Goal: Task Accomplishment & Management: Use online tool/utility

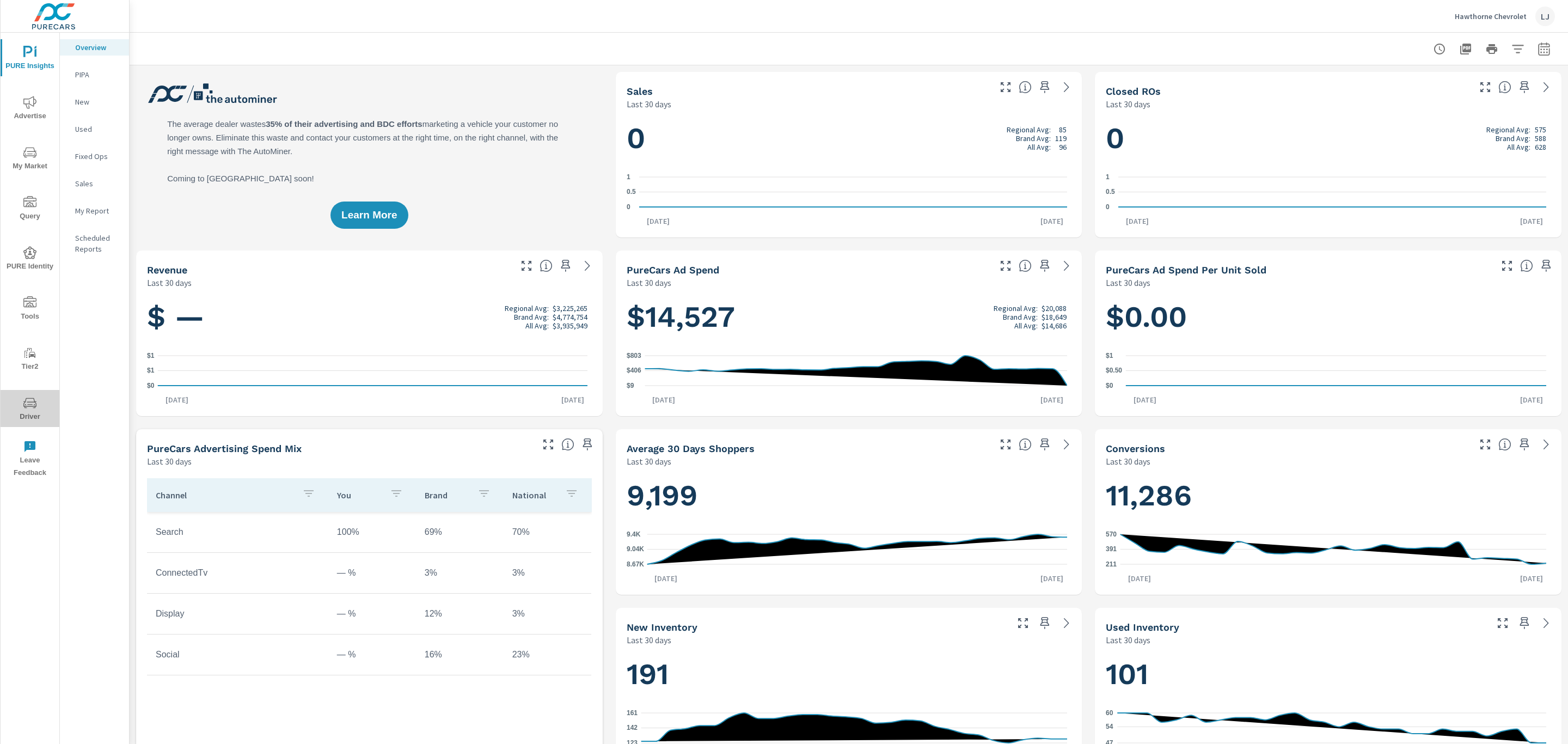
click at [34, 414] on span "Driver" at bounding box center [29, 409] width 52 height 27
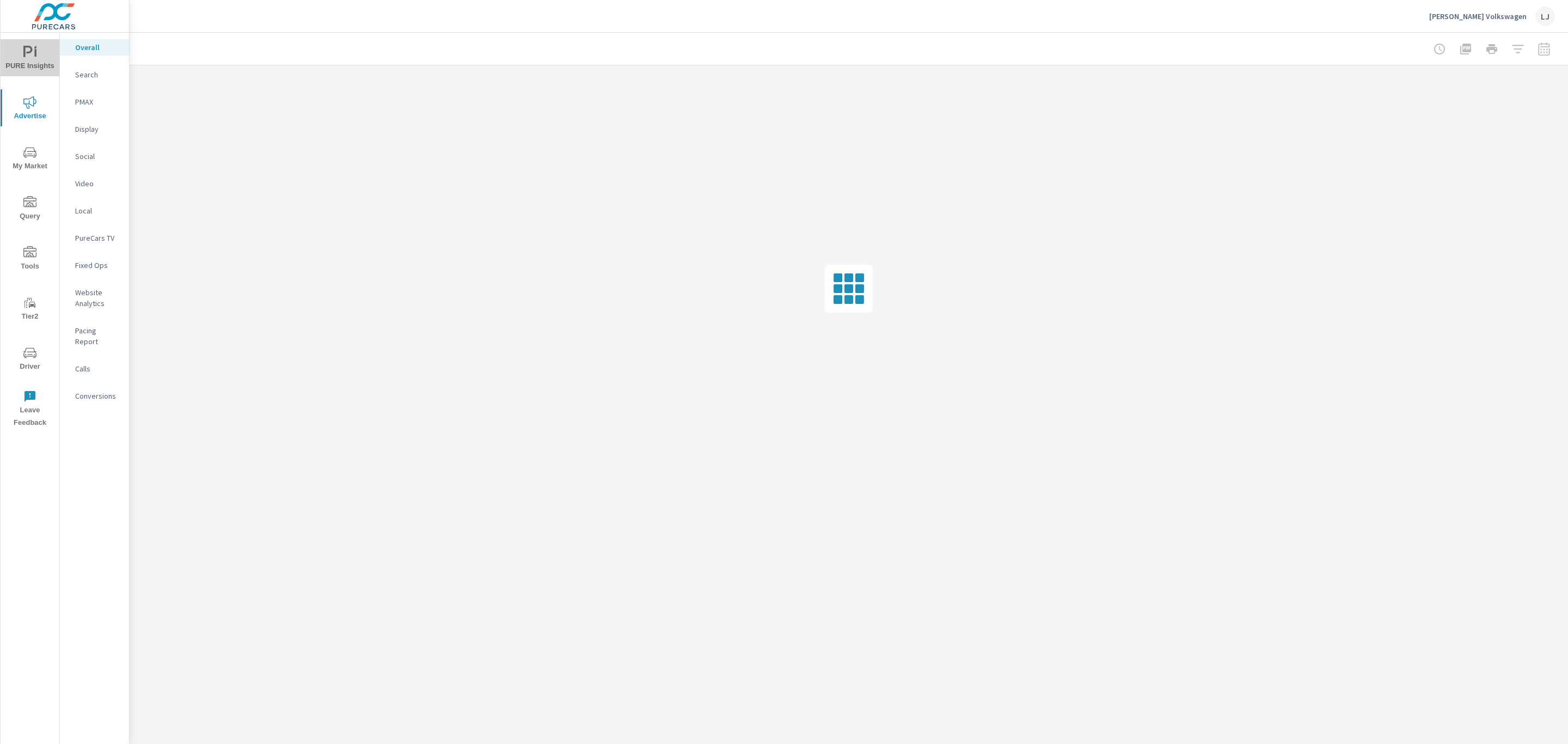
click at [38, 49] on span "PURE Insights" at bounding box center [29, 59] width 52 height 27
click at [93, 217] on div "My Report" at bounding box center [94, 210] width 69 height 17
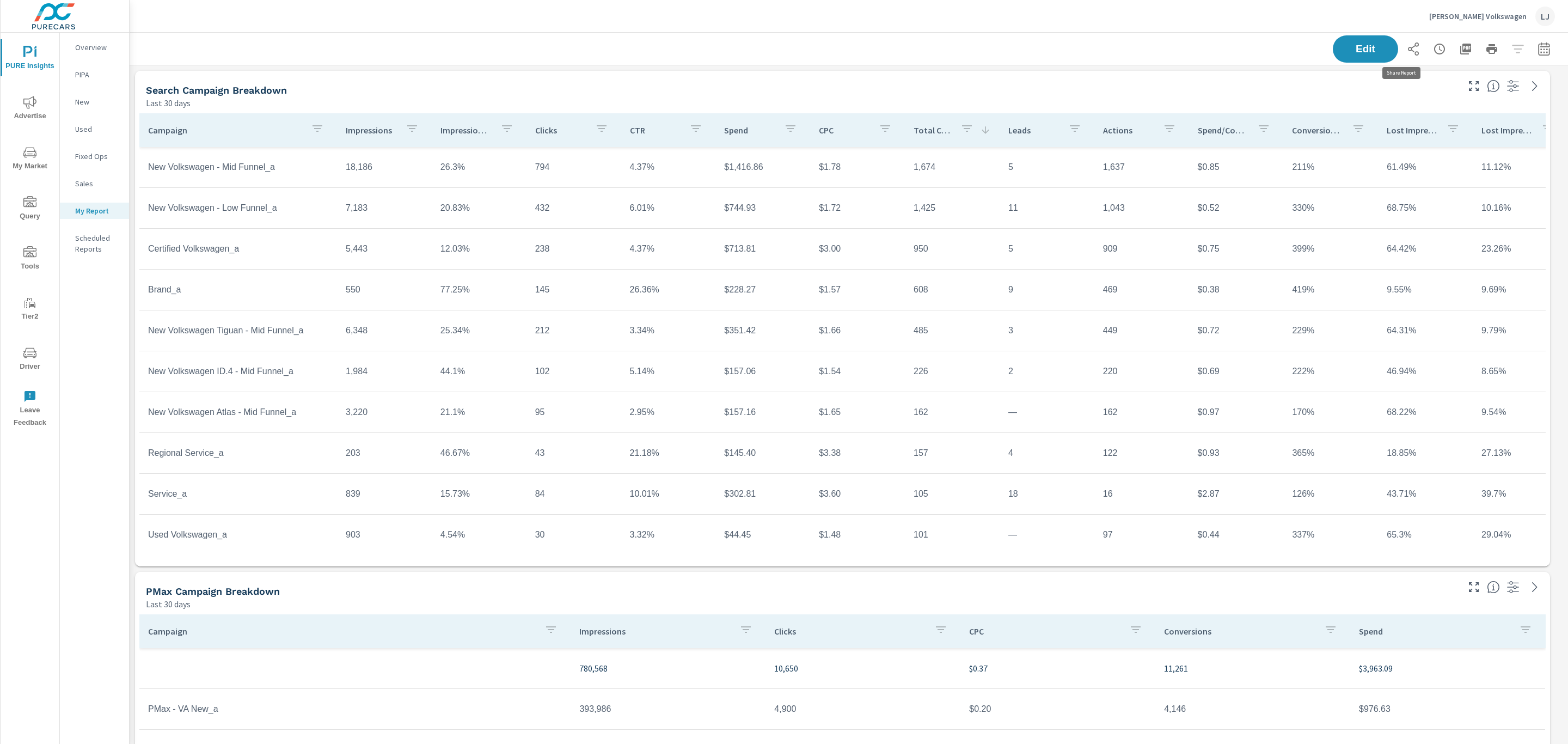
scroll to position [2036, 1451]
click at [1538, 51] on icon "button" at bounding box center [1543, 48] width 13 height 13
click at [1449, 94] on select "Custom Yesterday Last week Last 7 days Last 14 days Last 30 days Last 45 days L…" at bounding box center [1444, 94] width 109 height 22
click at [1390, 84] on select "Custom Yesterday Last week Last 7 days Last 14 days Last 30 days Last 45 days L…" at bounding box center [1444, 94] width 109 height 22
select select "Last month"
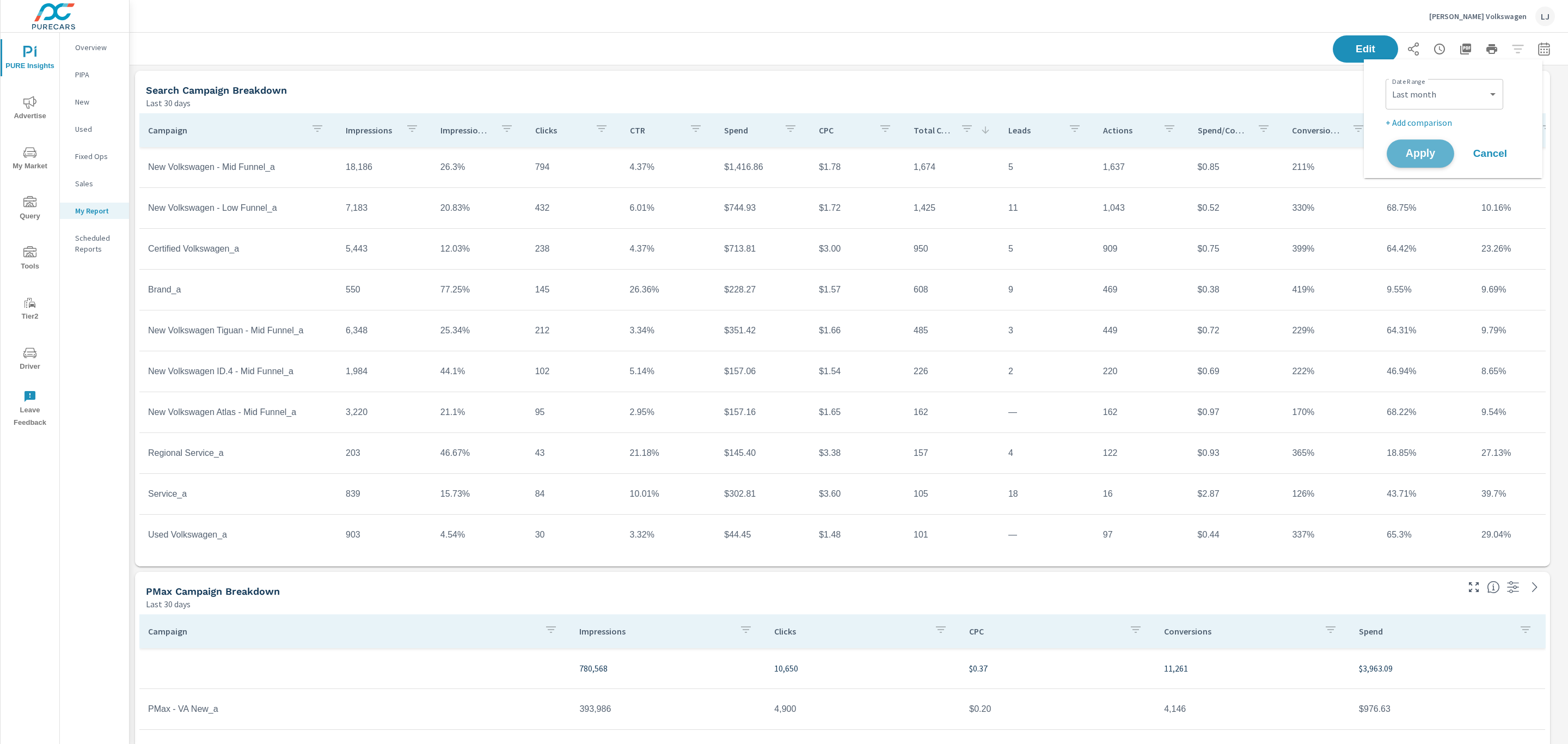
click at [1423, 144] on button "Apply" at bounding box center [1420, 153] width 68 height 29
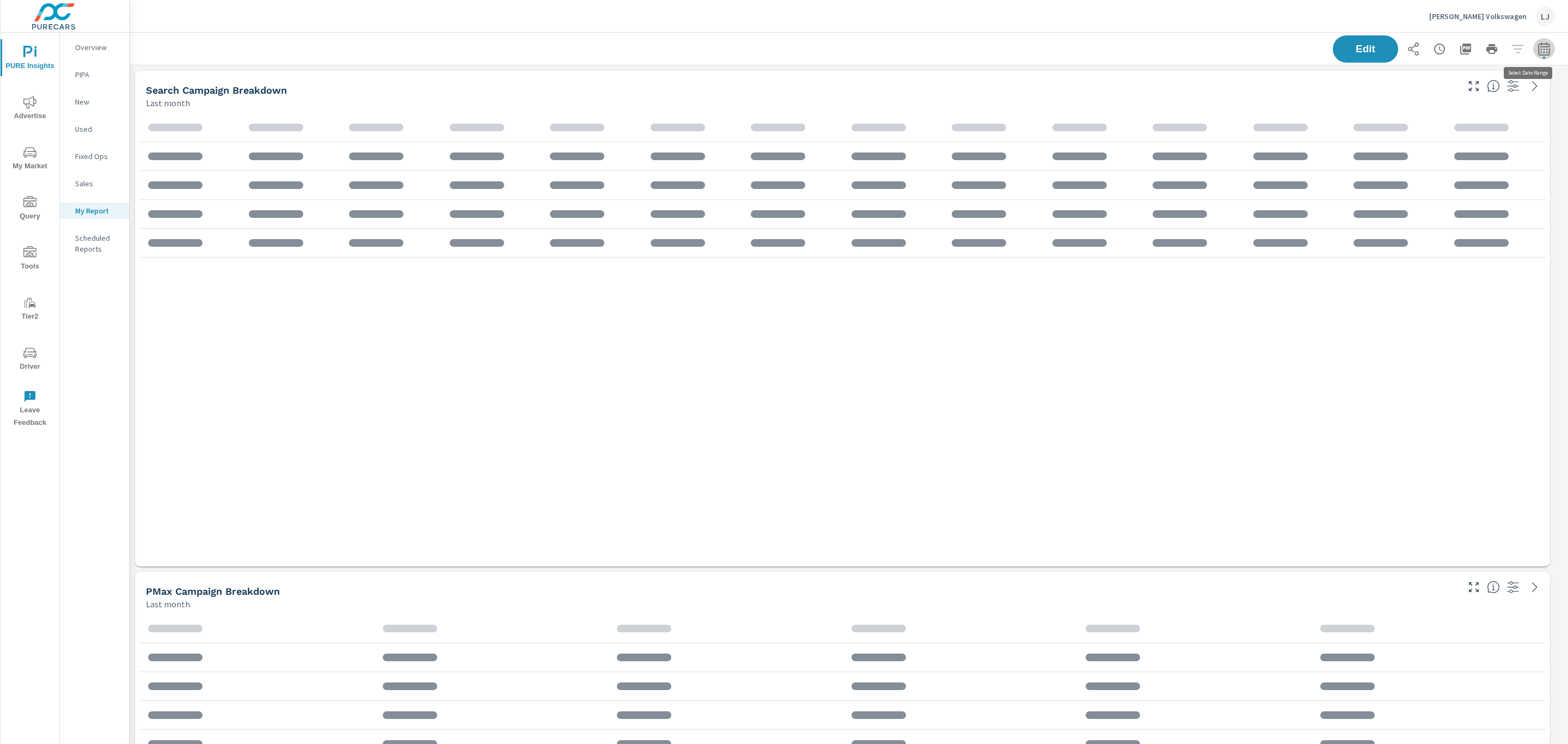
click at [1538, 47] on icon "button" at bounding box center [1543, 48] width 13 height 13
select select "Last month"
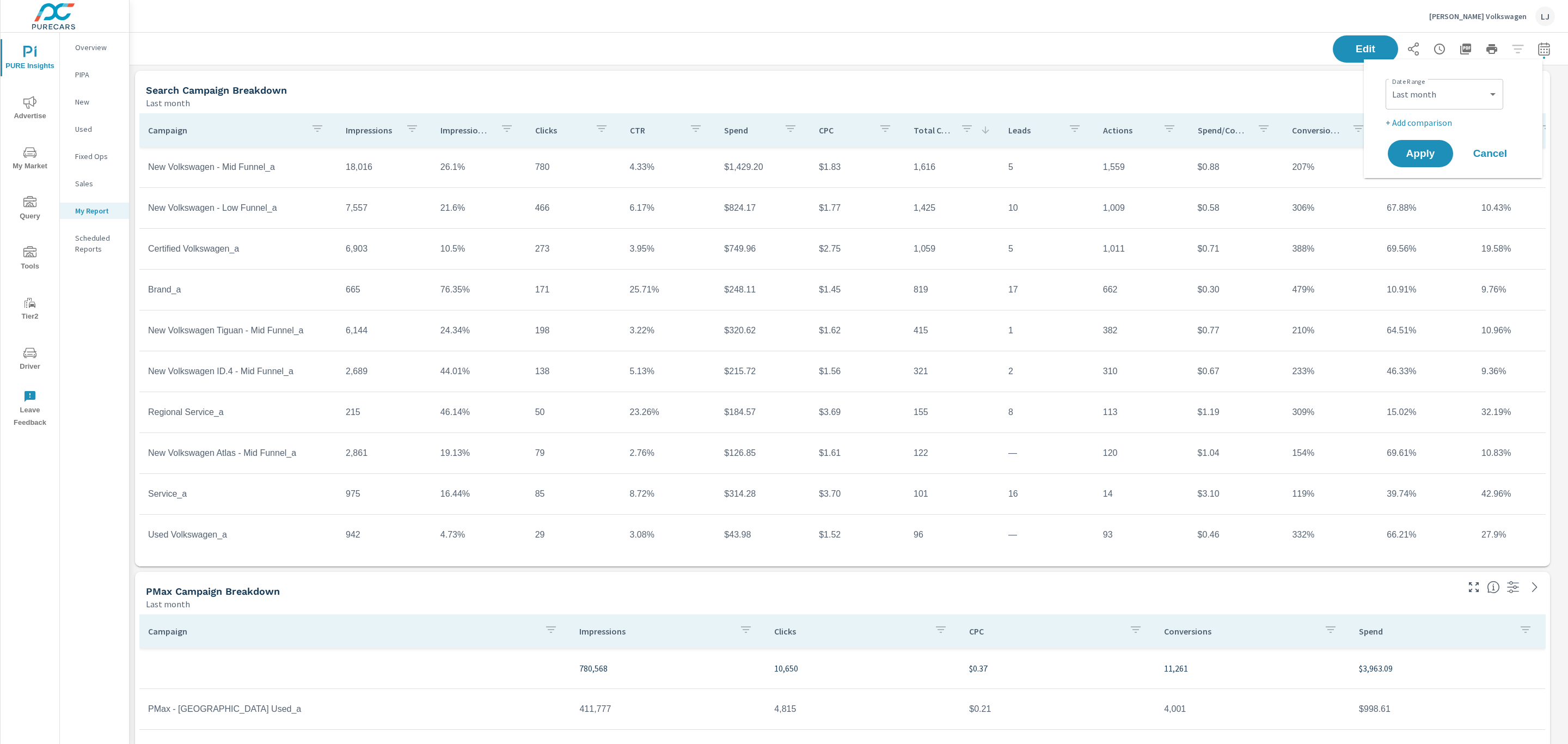
scroll to position [0, 0]
click at [1410, 130] on div "Date Range Custom Yesterday Last week Last 7 days Last 14 days Last 30 days Las…" at bounding box center [1453, 118] width 152 height 101
click at [1410, 126] on p "+ Add comparison" at bounding box center [1455, 122] width 140 height 13
select select "Previous period"
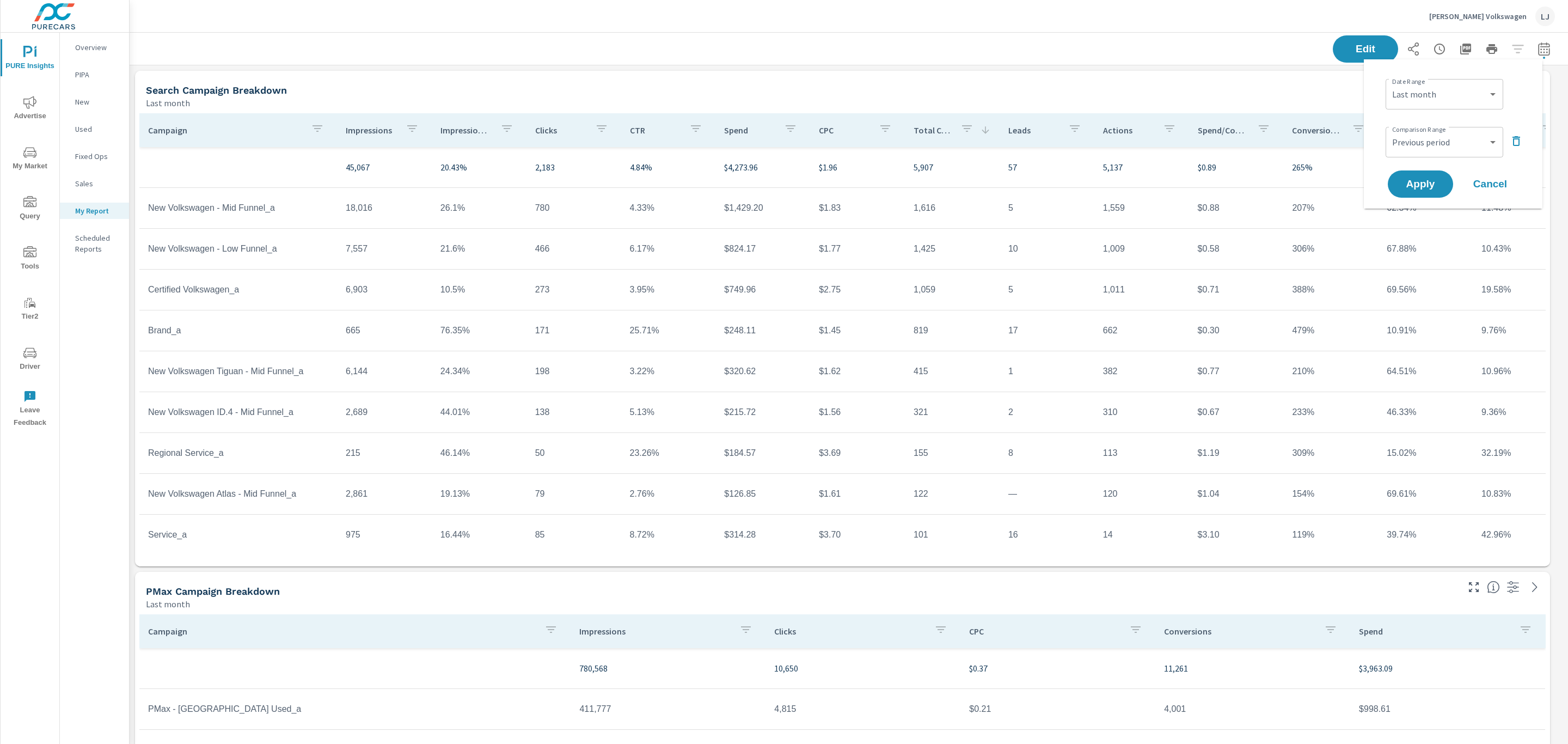
click at [1419, 169] on div "Apply Cancel" at bounding box center [1455, 184] width 140 height 31
click at [1419, 174] on button "Apply" at bounding box center [1420, 184] width 68 height 29
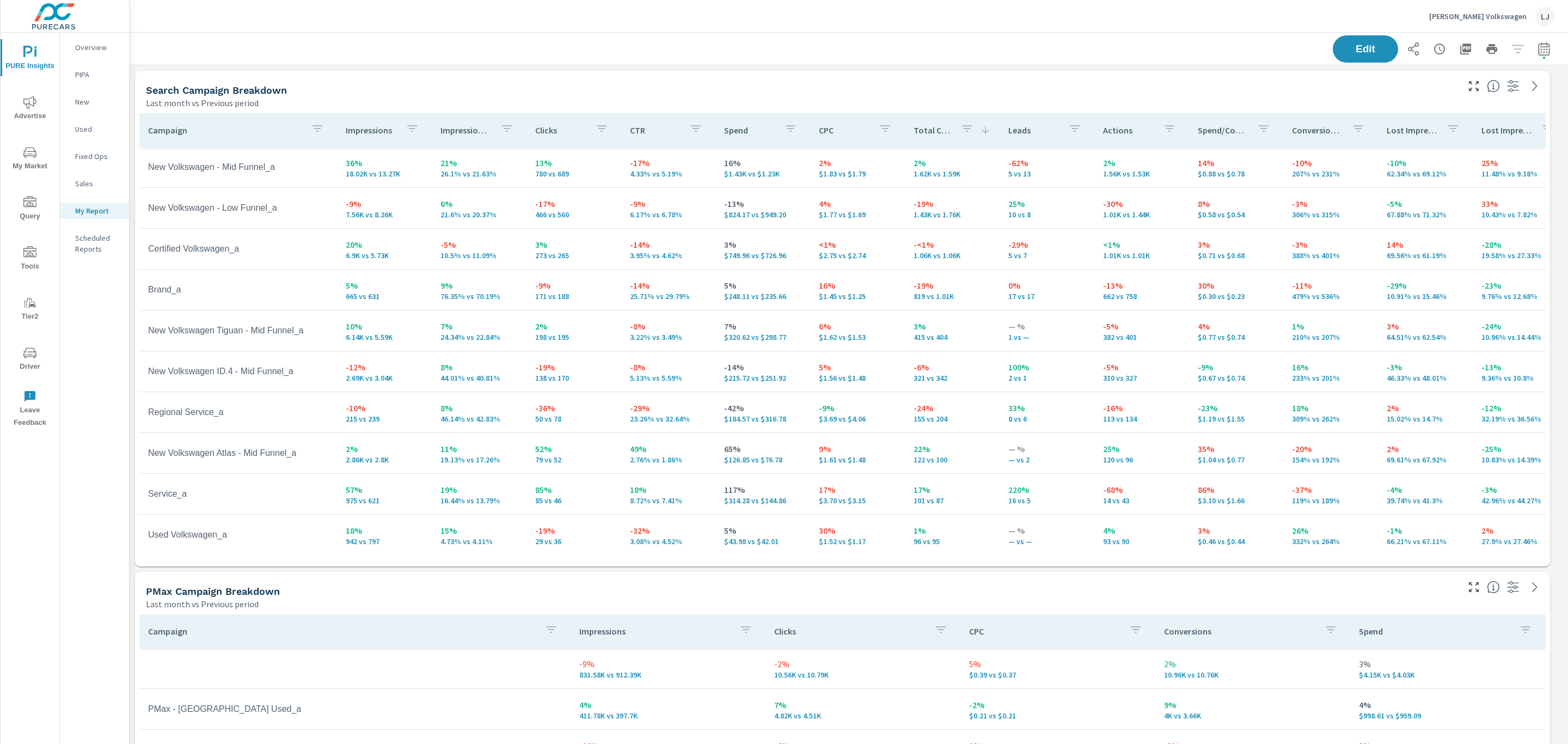
scroll to position [227, 0]
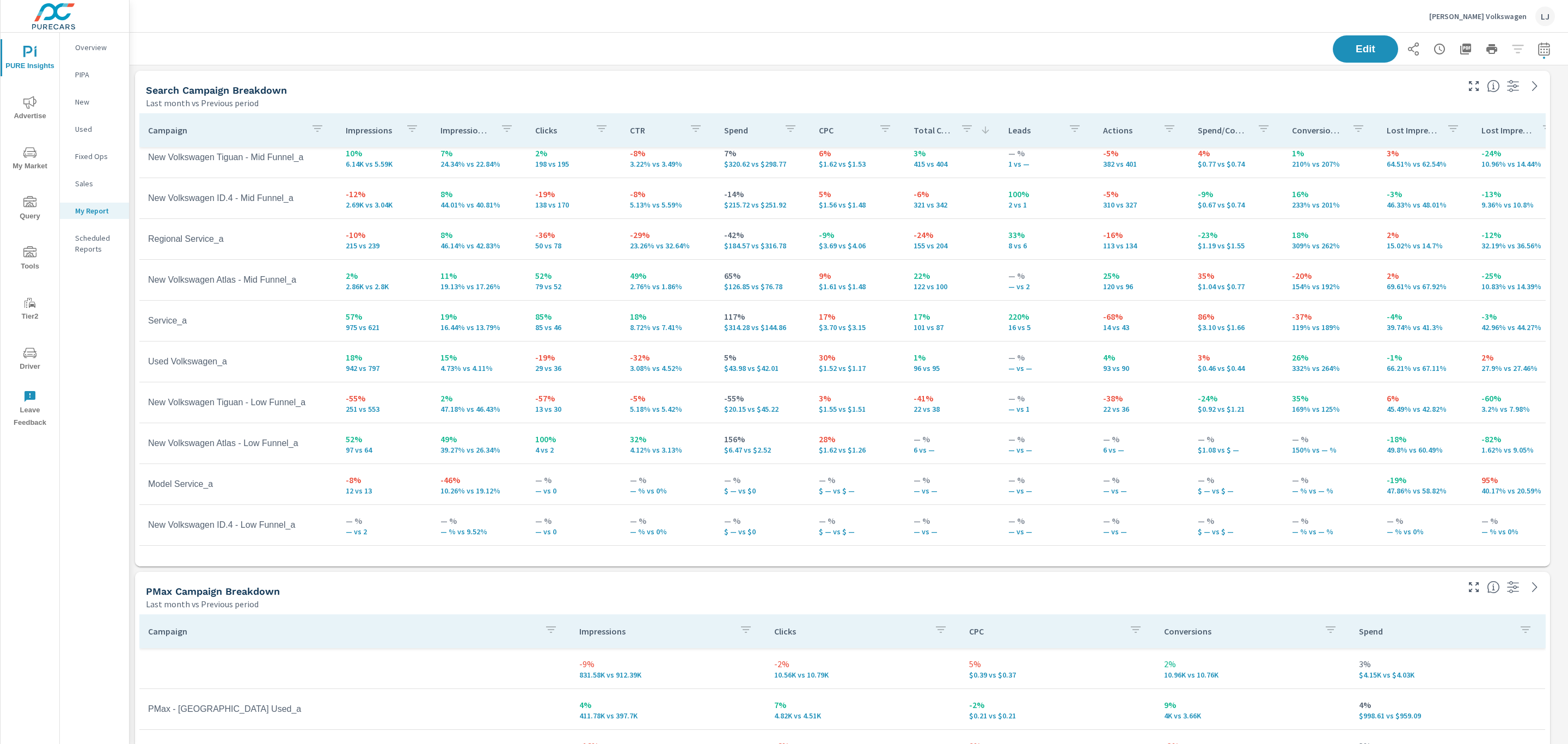
scroll to position [163, 0]
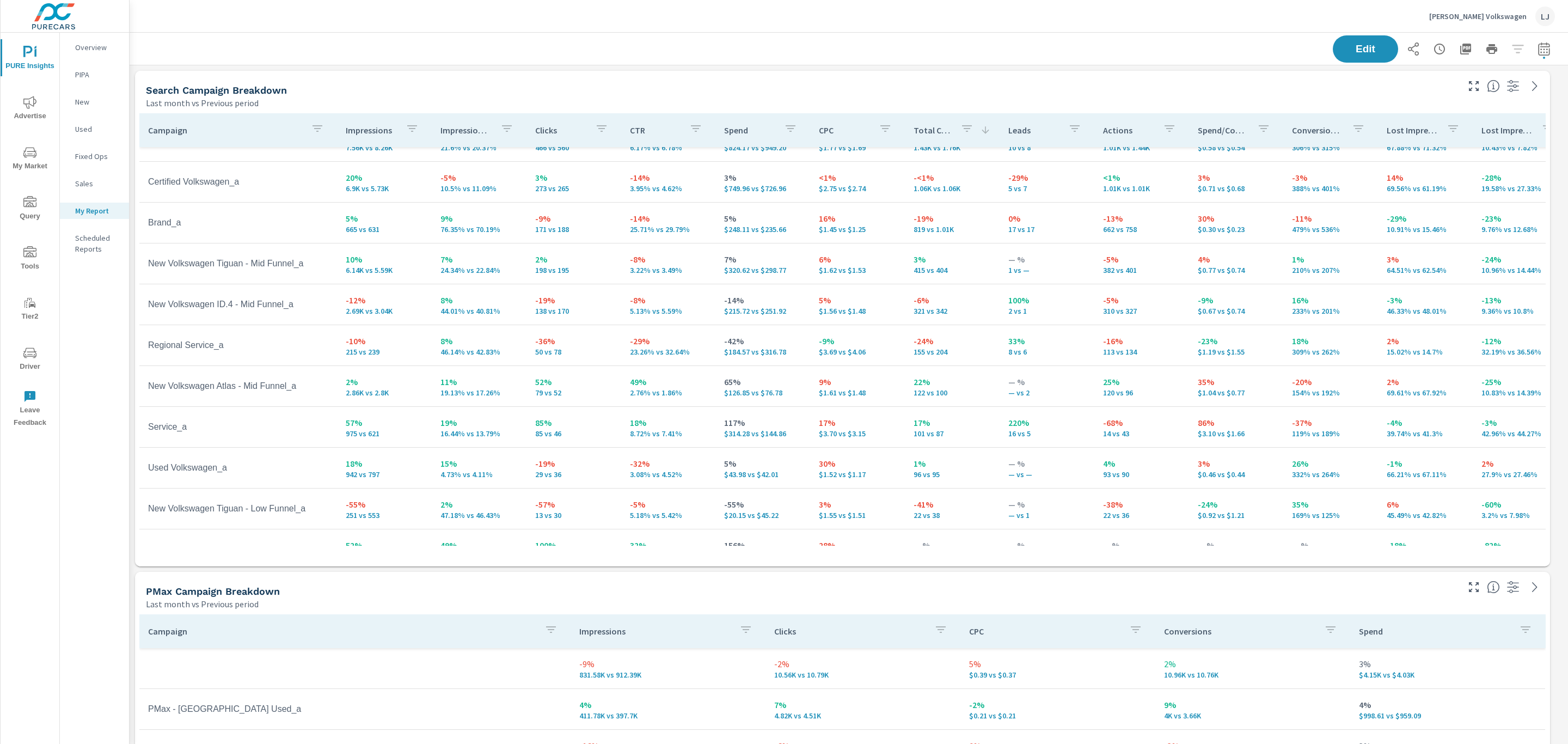
scroll to position [49, 0]
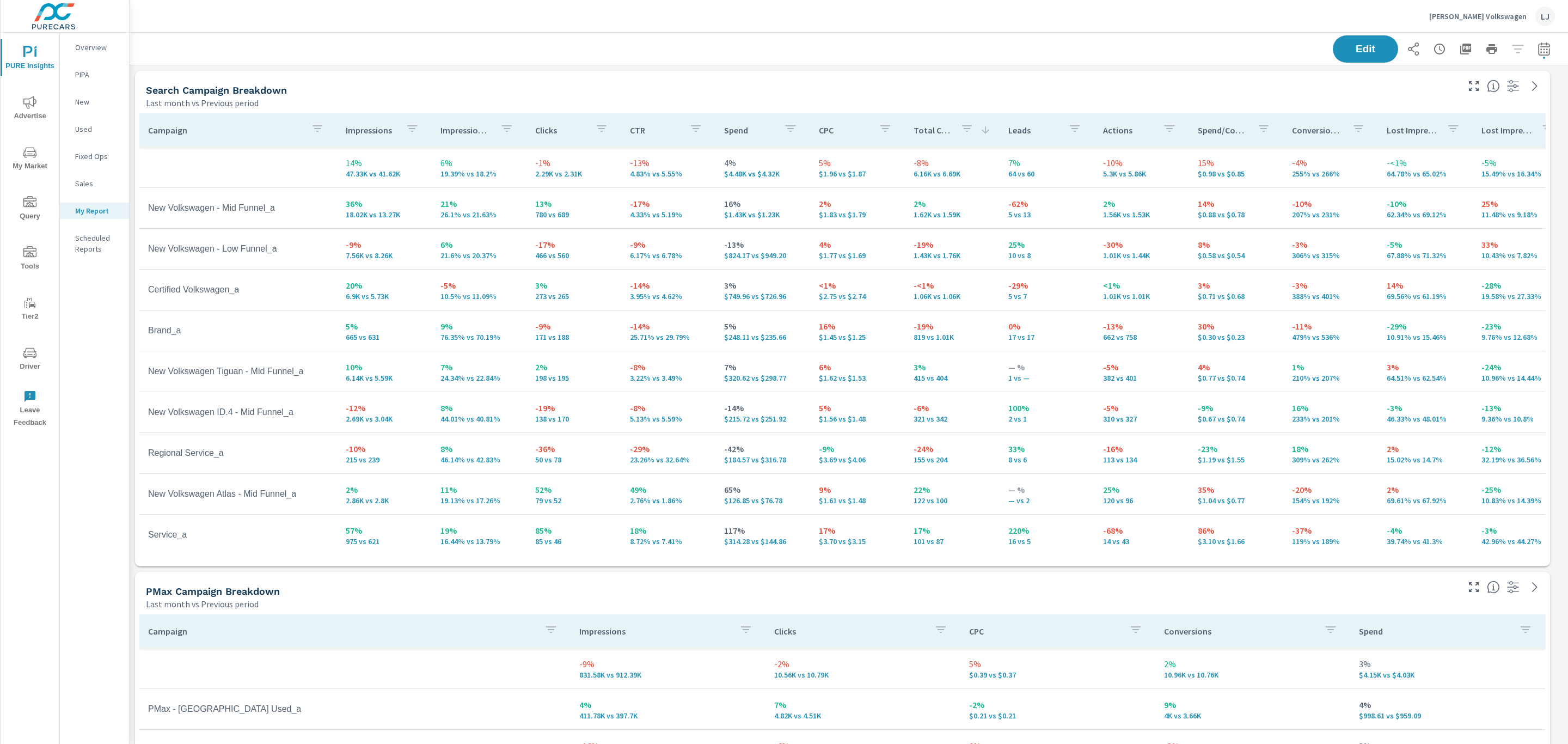
scroll to position [163, 0]
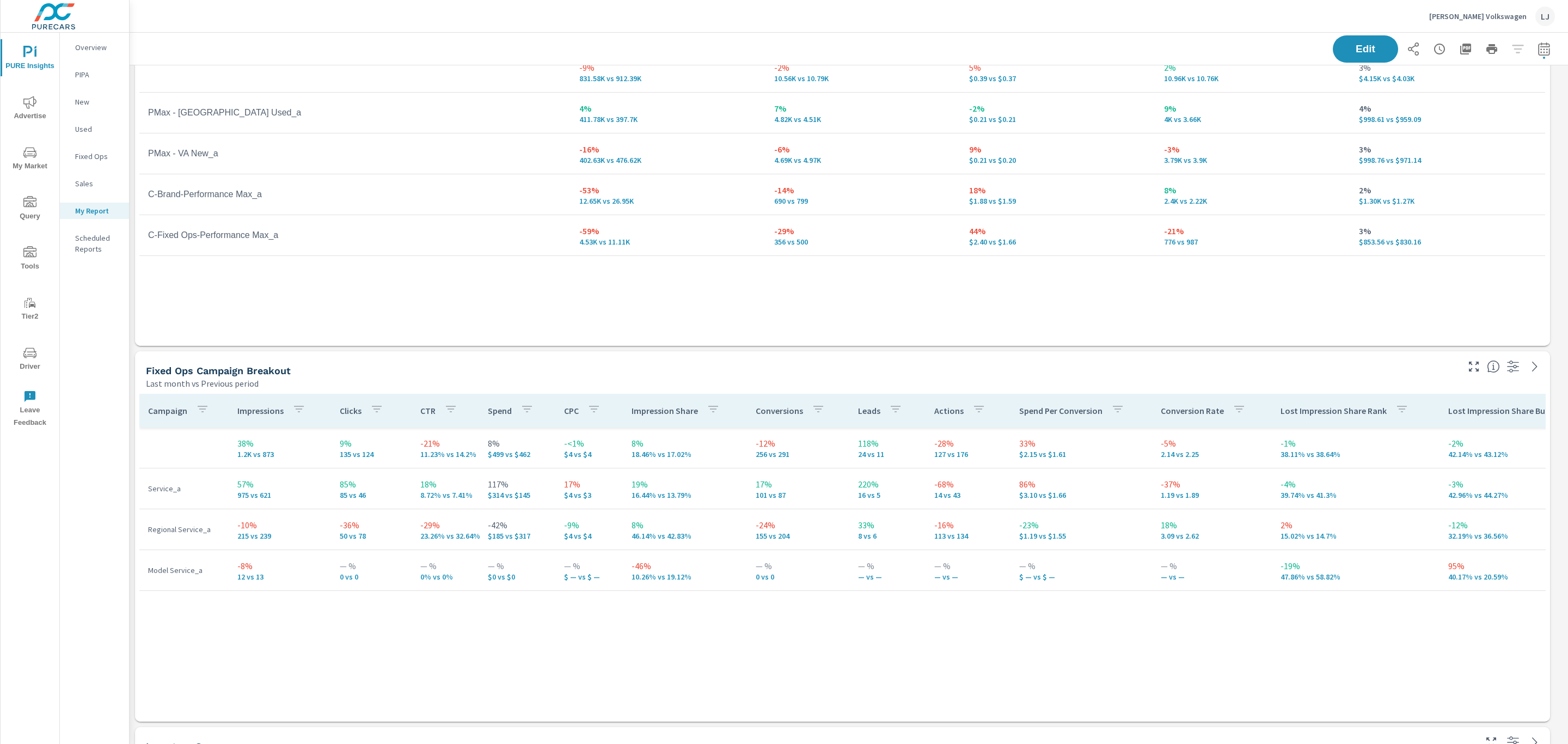
scroll to position [596, 0]
